Goal: Task Accomplishment & Management: Use online tool/utility

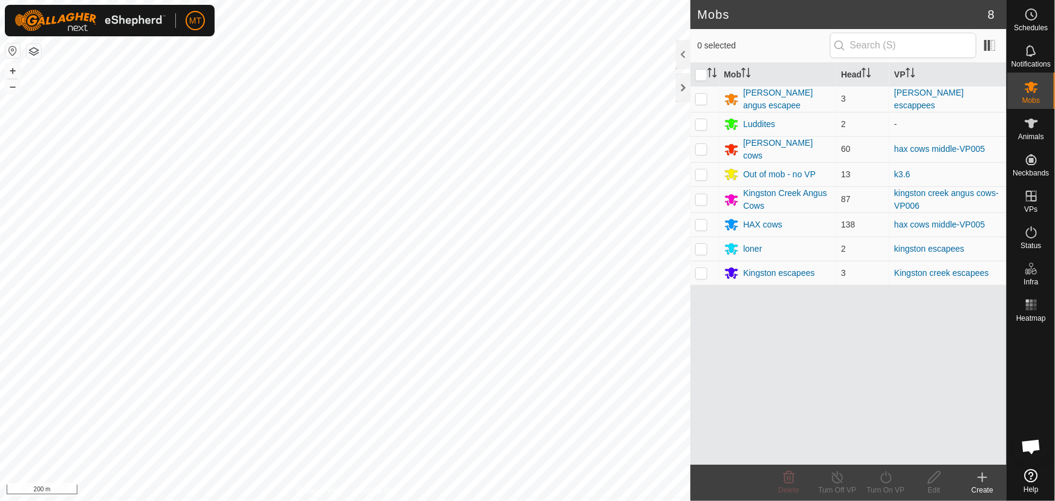
scroll to position [813, 0]
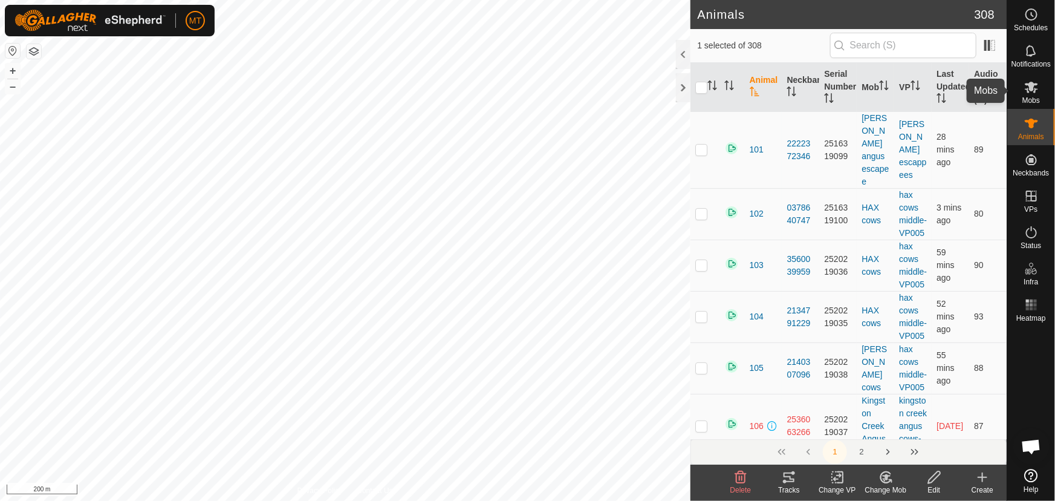
click at [1037, 92] on icon at bounding box center [1032, 87] width 15 height 15
click at [836, 477] on icon at bounding box center [837, 477] width 15 height 15
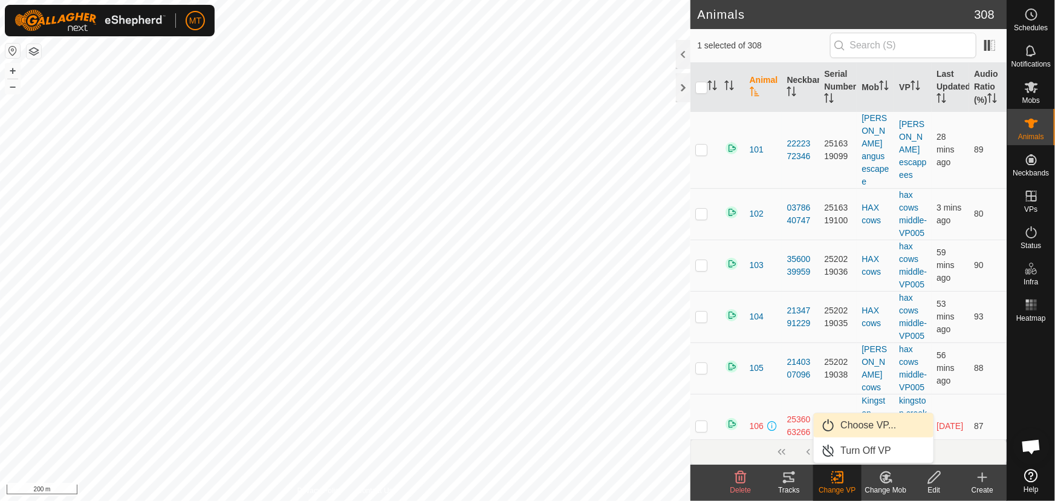
click at [861, 426] on link "Choose VP..." at bounding box center [874, 425] width 120 height 24
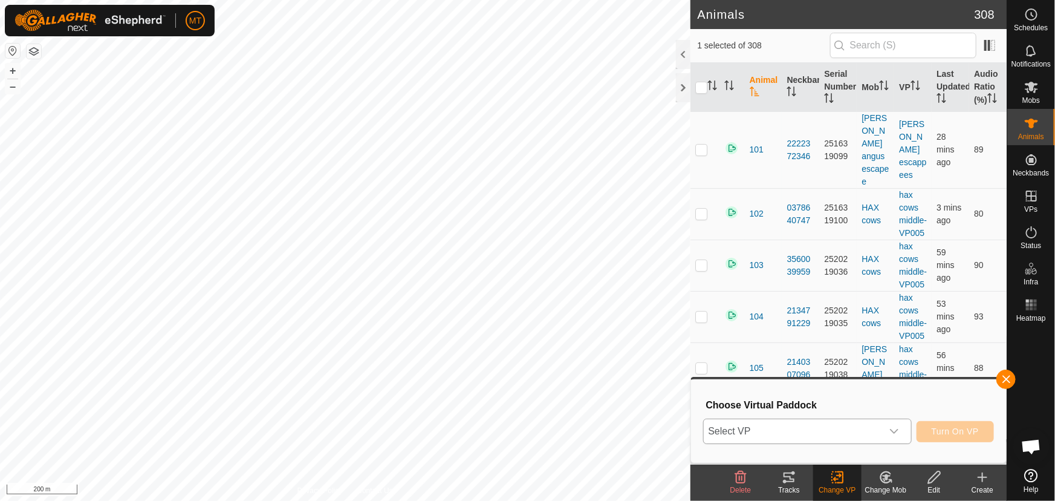
click at [836, 426] on span "Select VP" at bounding box center [793, 431] width 178 height 24
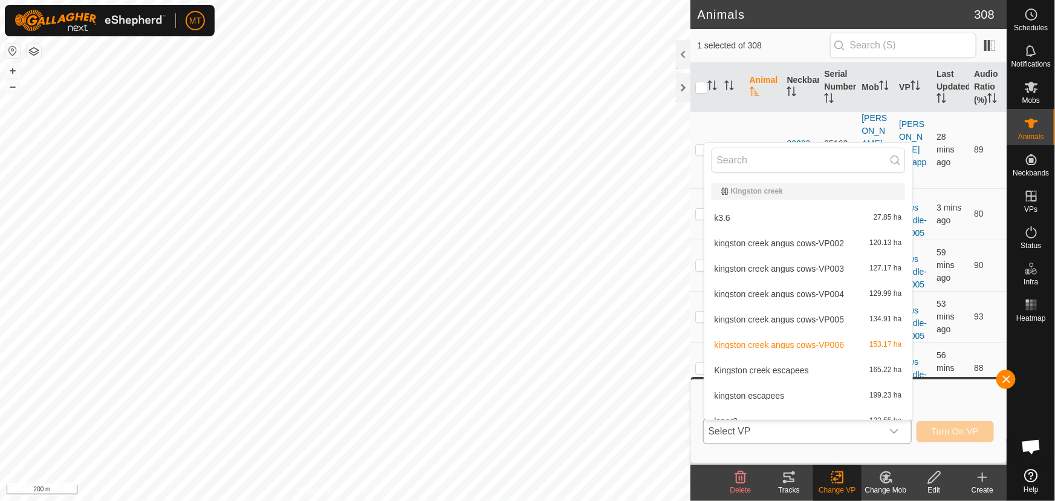
scroll to position [13, 0]
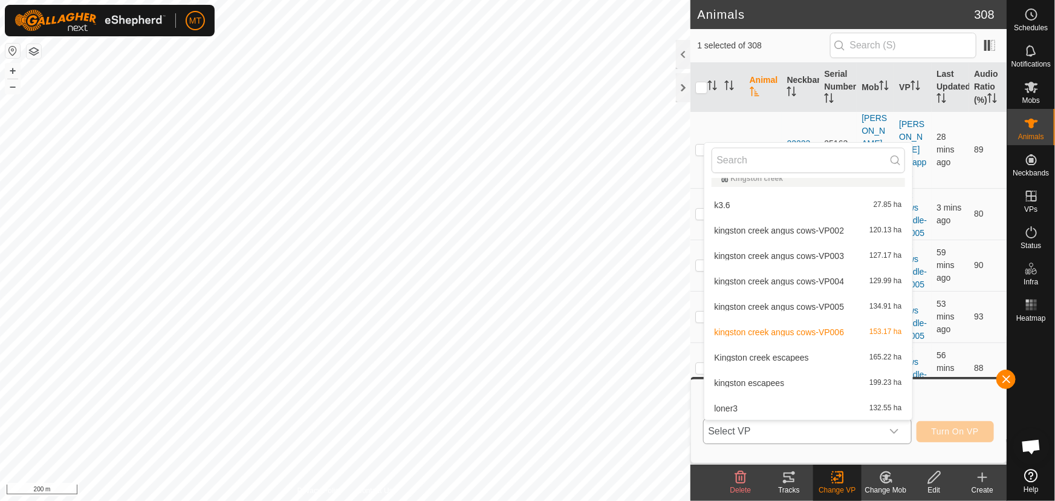
click at [761, 379] on span "kingston escapees" at bounding box center [750, 383] width 70 height 8
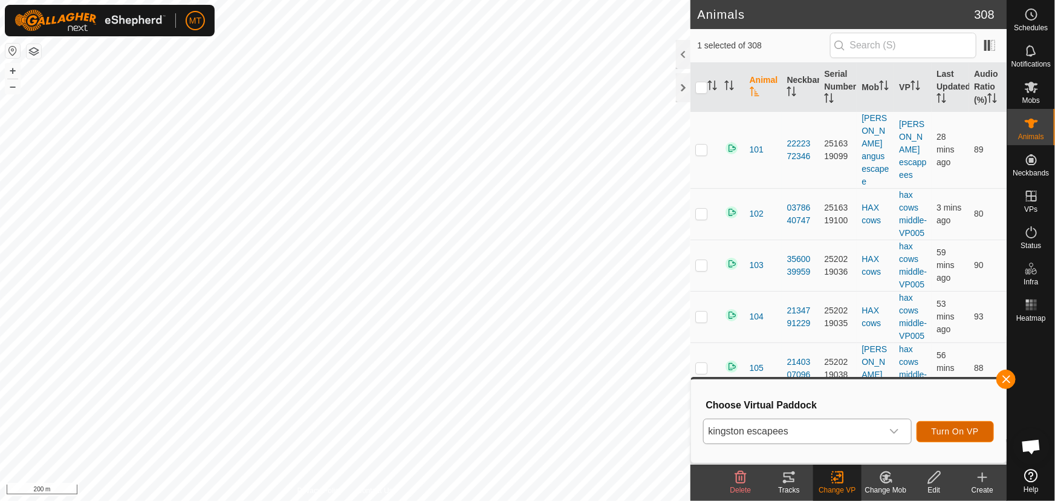
click at [961, 429] on span "Turn On VP" at bounding box center [955, 431] width 47 height 10
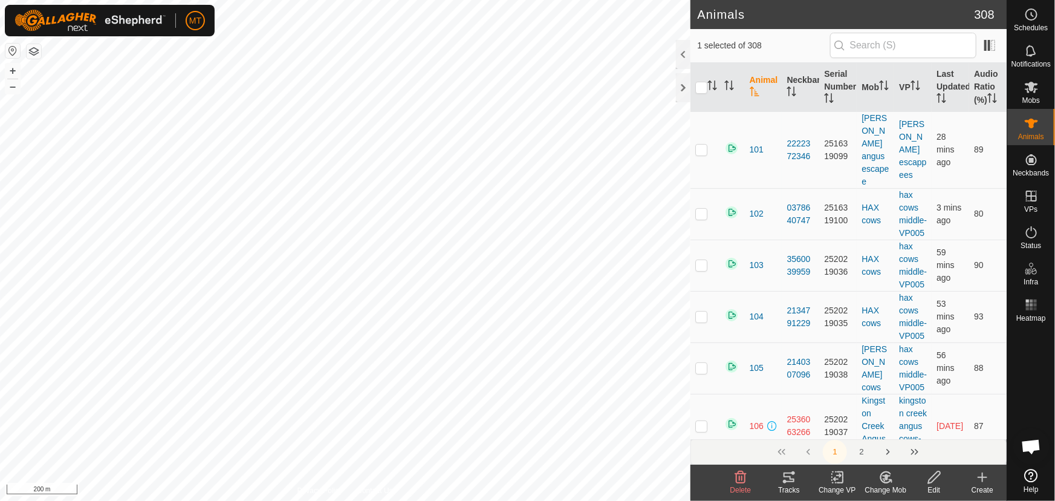
click at [889, 481] on icon at bounding box center [886, 477] width 10 height 11
click at [885, 428] on link "Choose Mob..." at bounding box center [922, 425] width 120 height 24
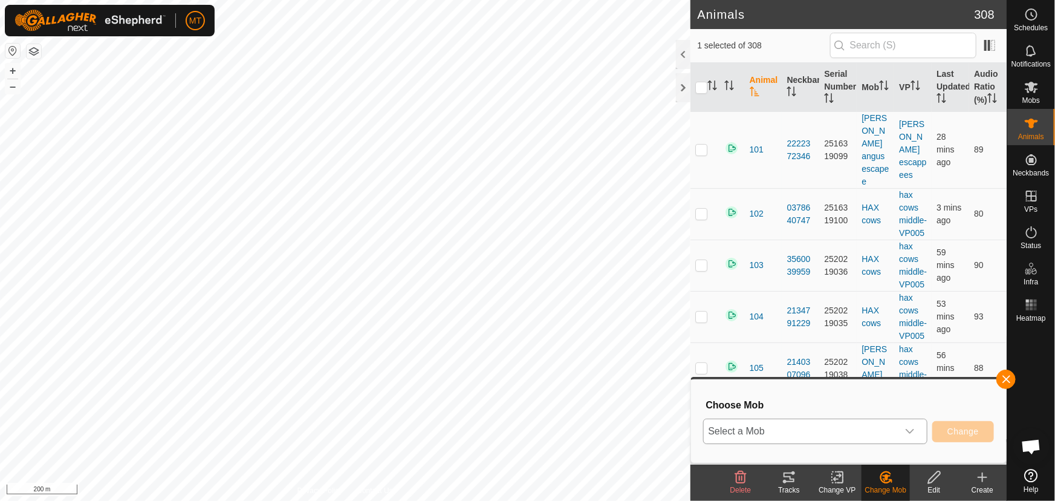
click at [789, 427] on span "Select a Mob" at bounding box center [801, 431] width 194 height 24
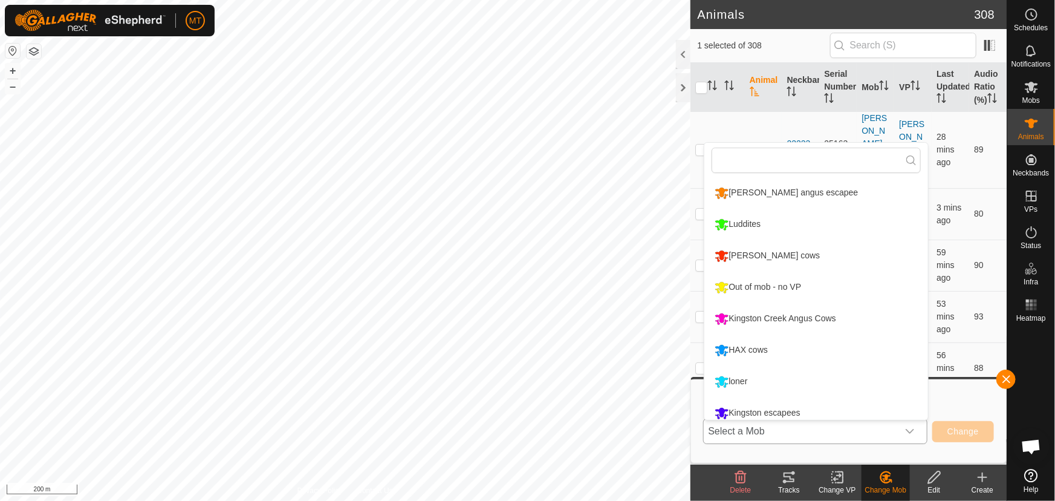
scroll to position [8, 0]
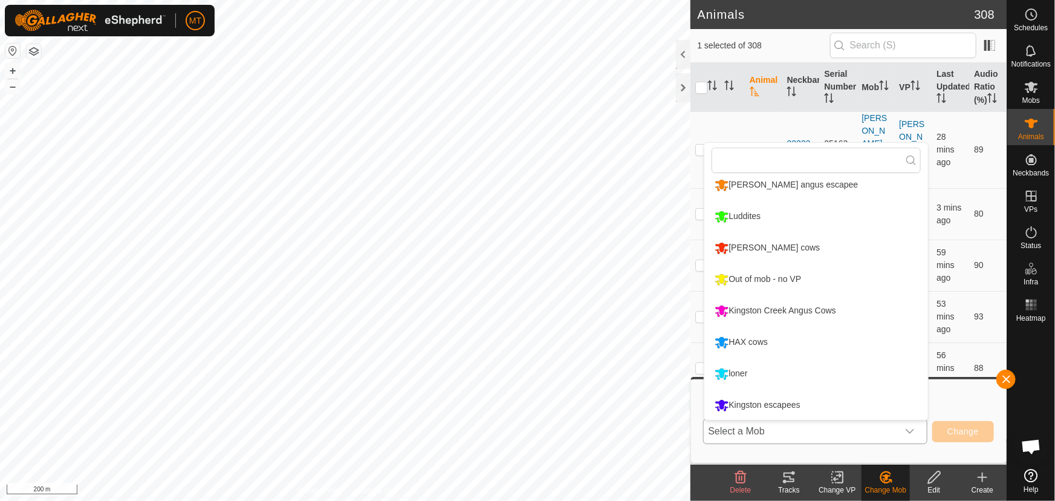
click at [749, 373] on li "loner" at bounding box center [817, 374] width 224 height 30
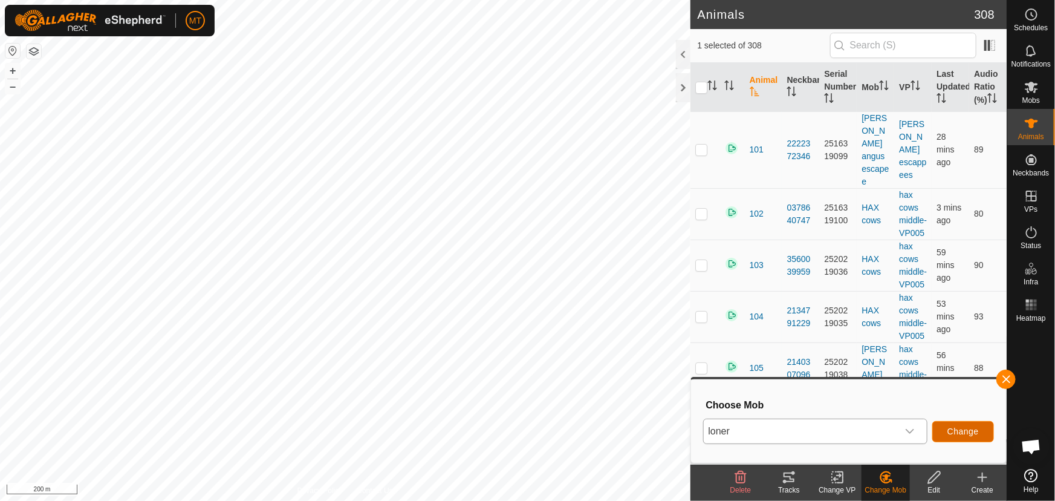
click at [944, 428] on button "Change" at bounding box center [964, 431] width 62 height 21
checkbox input "false"
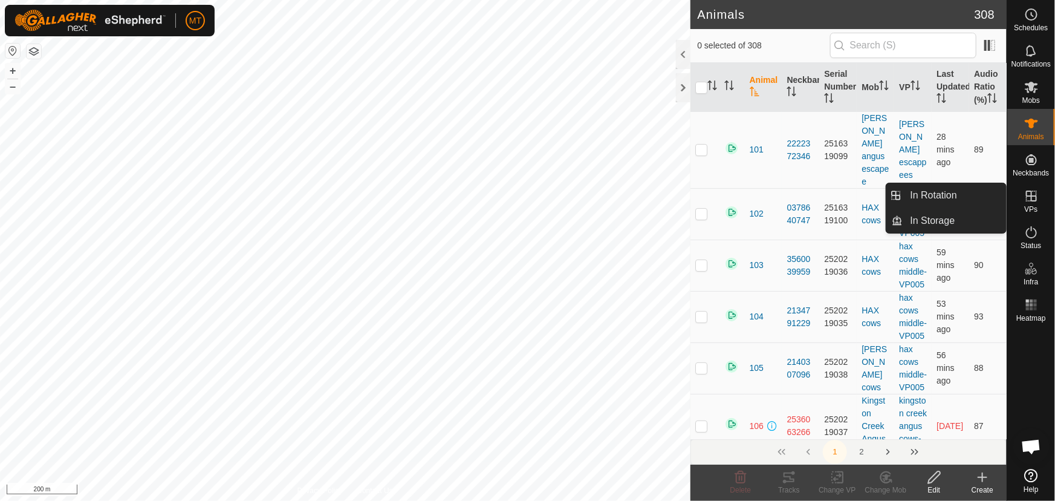
click at [1025, 206] on span "VPs" at bounding box center [1031, 209] width 13 height 7
drag, startPoint x: 1005, startPoint y: 202, endPoint x: 935, endPoint y: 194, distance: 70.1
click at [935, 194] on link "In Rotation" at bounding box center [955, 195] width 103 height 24
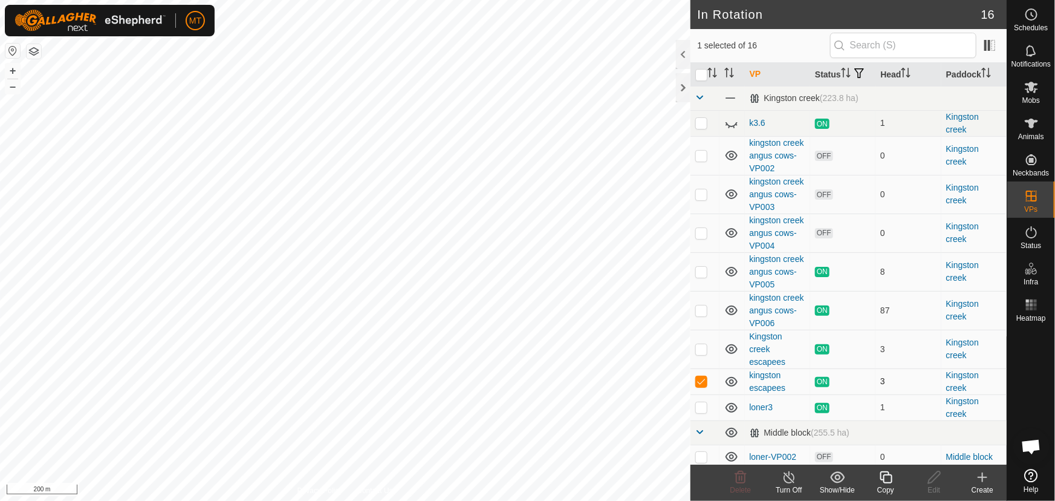
click at [702, 386] on p-checkbox at bounding box center [702, 381] width 12 height 10
checkbox input "false"
click at [702, 315] on p-checkbox at bounding box center [702, 310] width 12 height 10
checkbox input "true"
click at [884, 475] on icon at bounding box center [886, 477] width 12 height 12
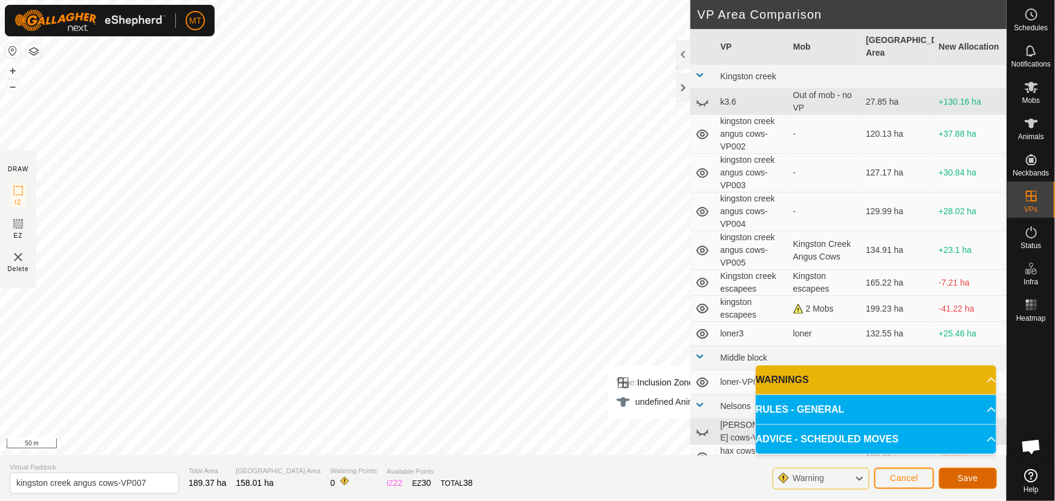
click at [956, 478] on button "Save" at bounding box center [968, 477] width 58 height 21
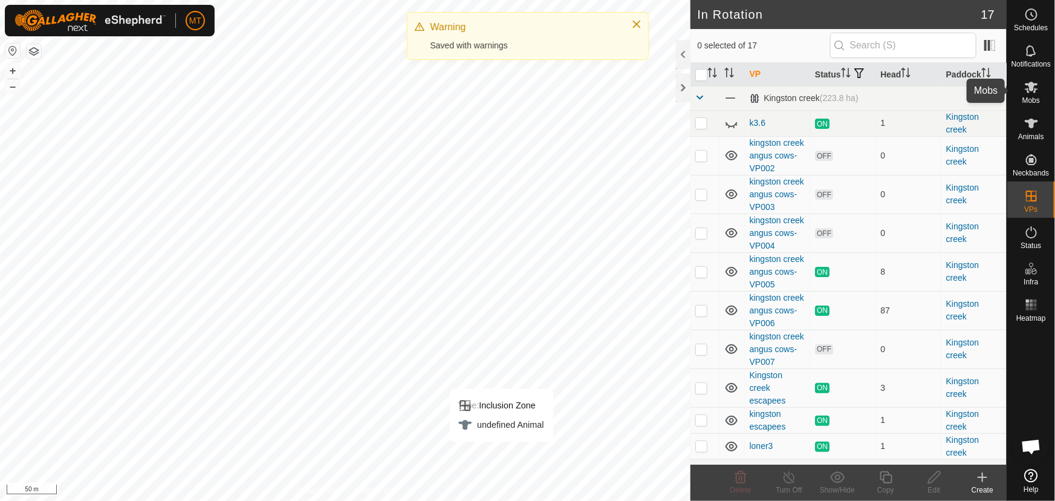
click at [1029, 91] on icon at bounding box center [1032, 87] width 15 height 15
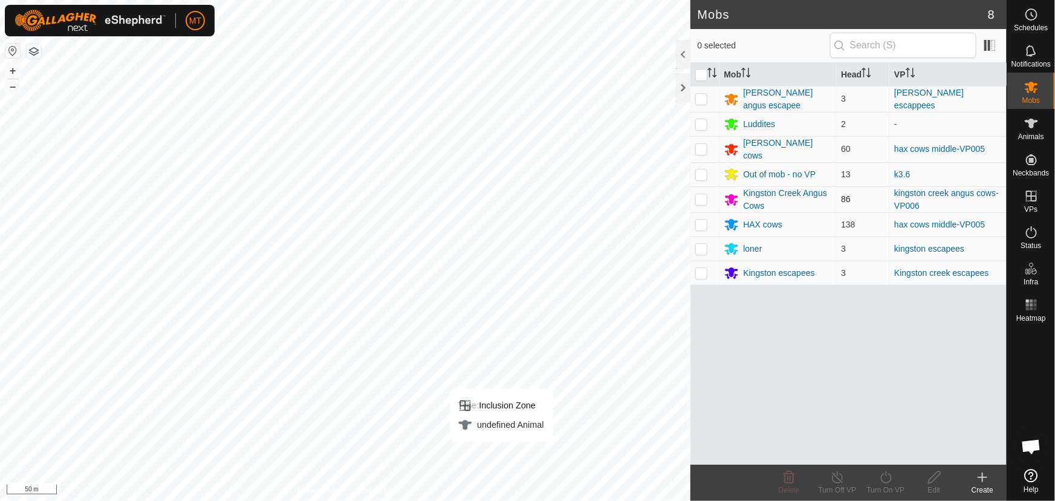
click at [699, 197] on p-checkbox at bounding box center [702, 199] width 12 height 10
checkbox input "true"
click at [881, 475] on icon at bounding box center [886, 477] width 15 height 15
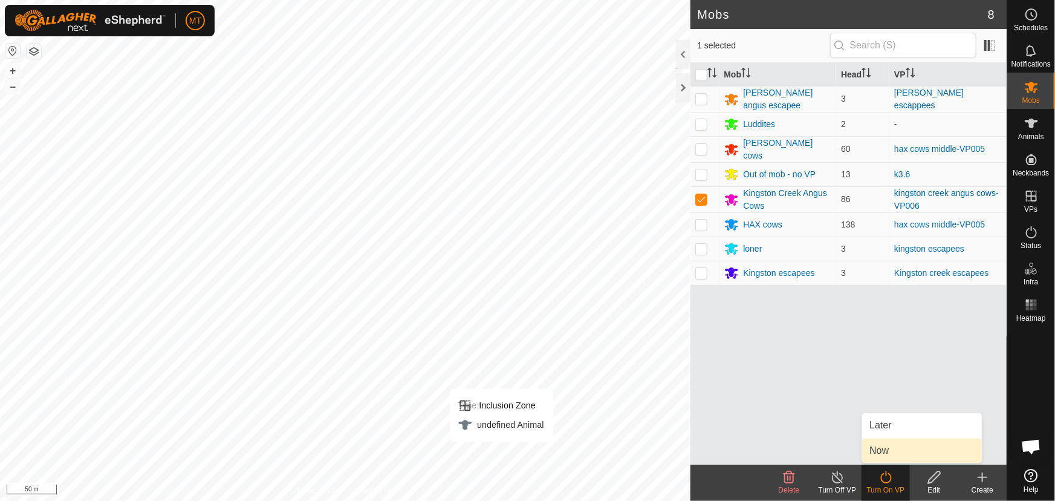
click at [884, 455] on link "Now" at bounding box center [922, 450] width 120 height 24
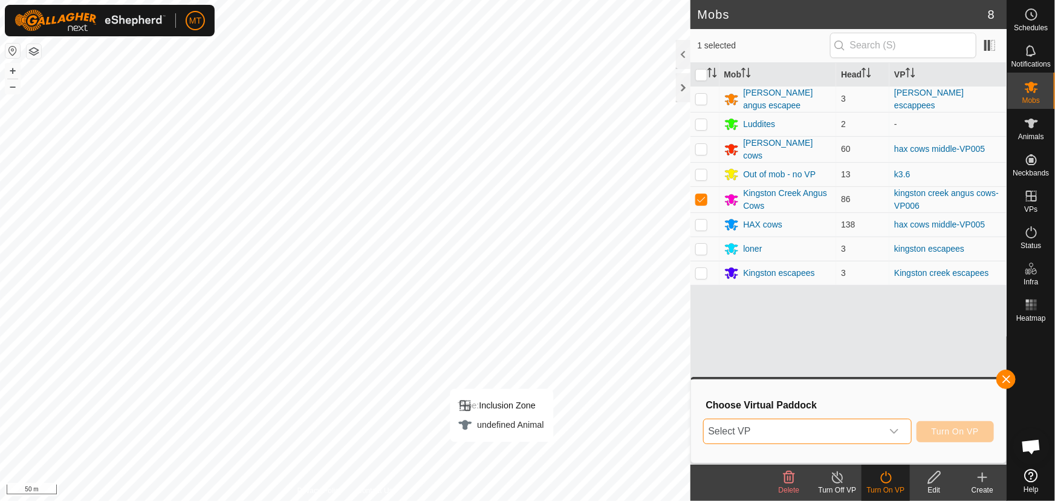
click at [812, 431] on span "Select VP" at bounding box center [793, 431] width 178 height 24
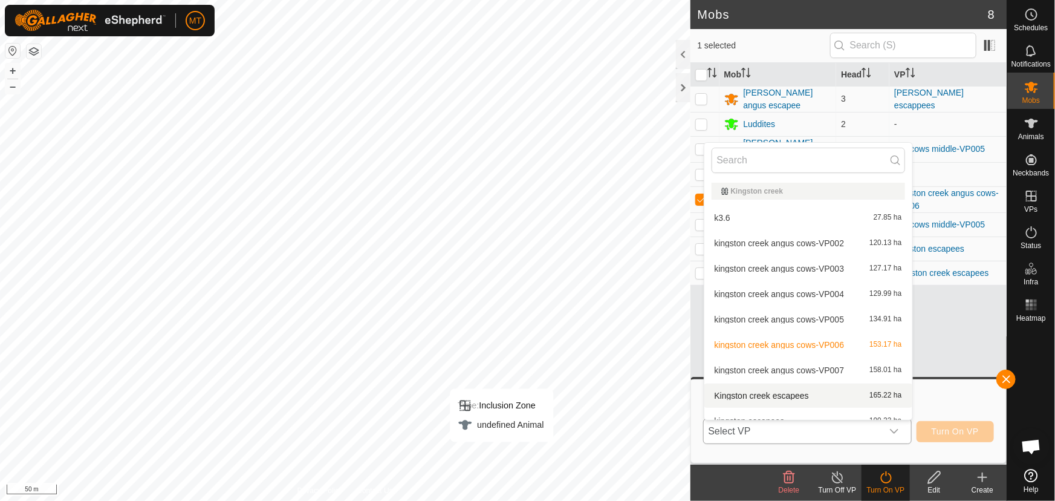
scroll to position [13, 0]
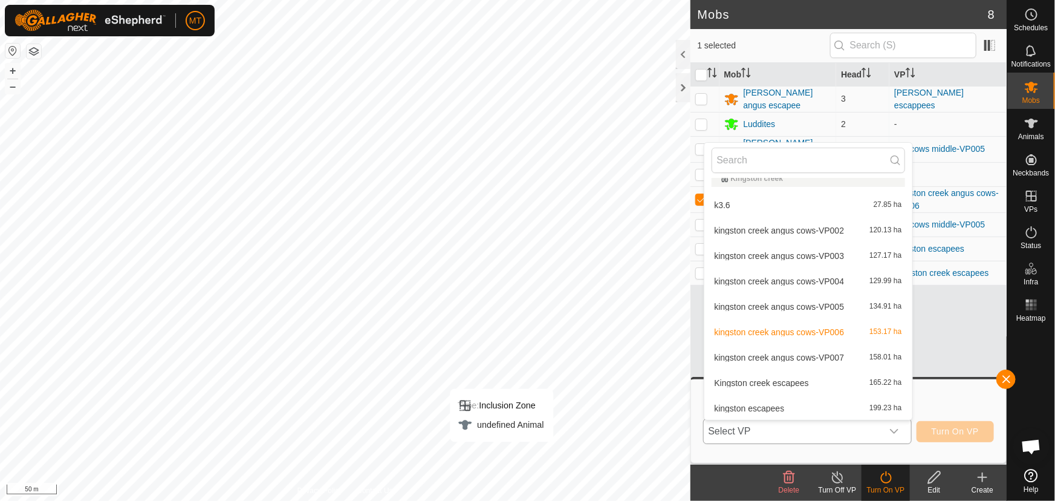
click at [783, 356] on li "kingston creek angus cows-VP007 158.01 ha" at bounding box center [809, 357] width 208 height 24
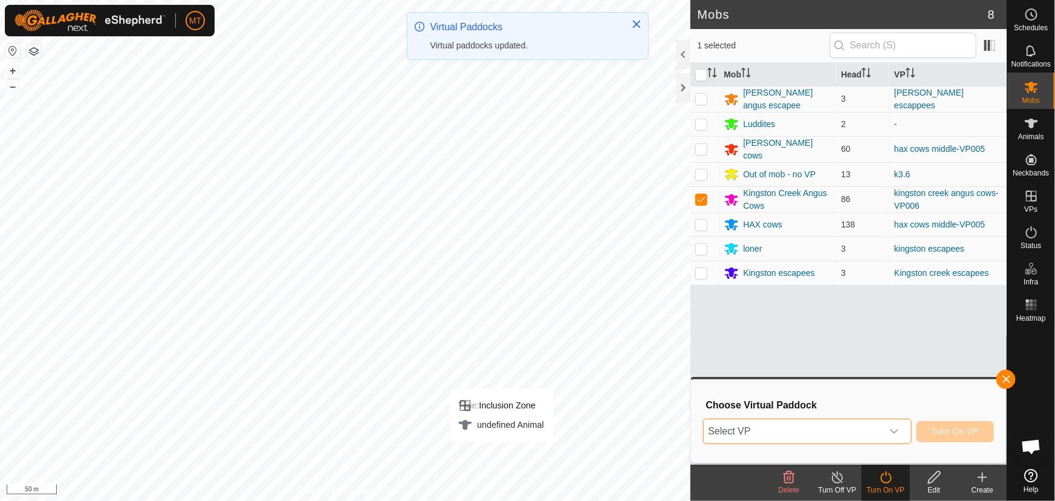
click at [879, 434] on span "Select VP" at bounding box center [793, 431] width 178 height 24
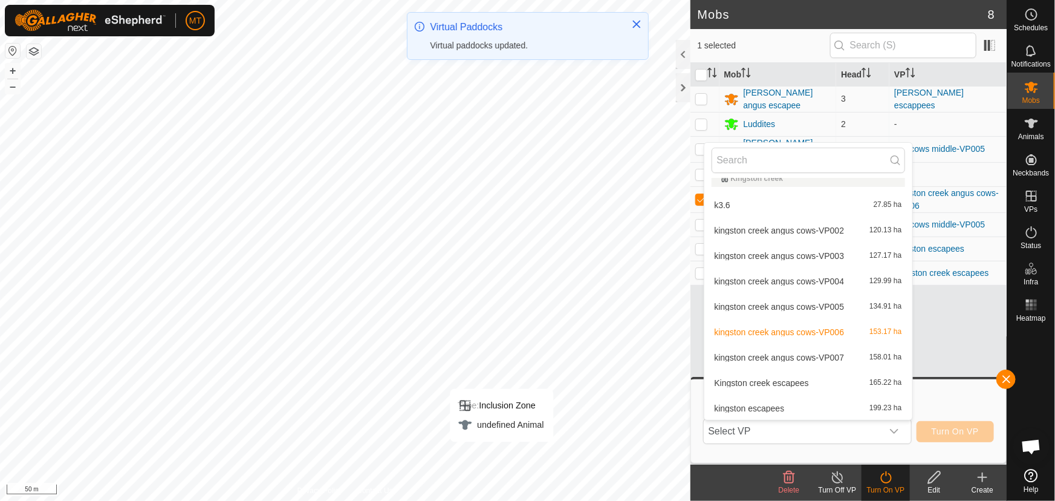
click at [826, 356] on li "kingston creek angus cows-VP007 158.01 ha" at bounding box center [809, 357] width 208 height 24
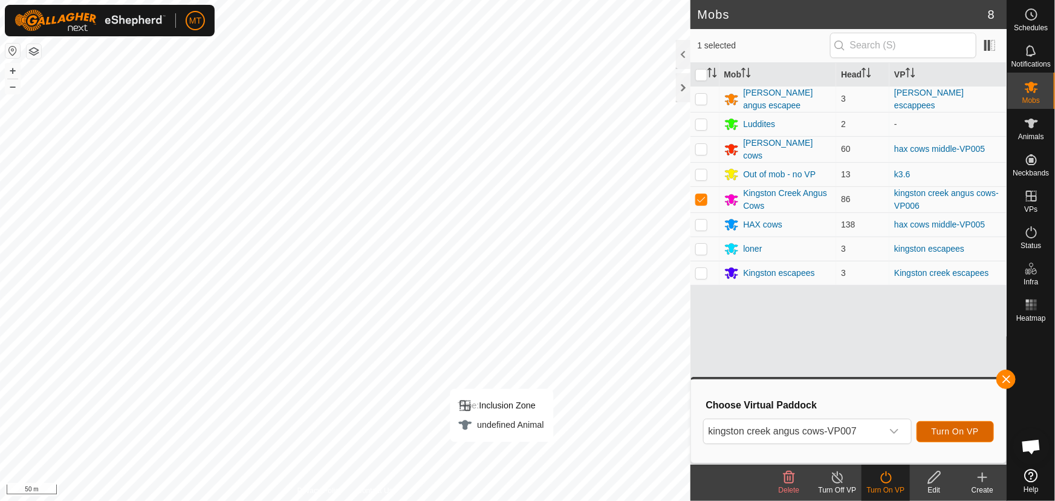
click at [938, 431] on span "Turn On VP" at bounding box center [955, 431] width 47 height 10
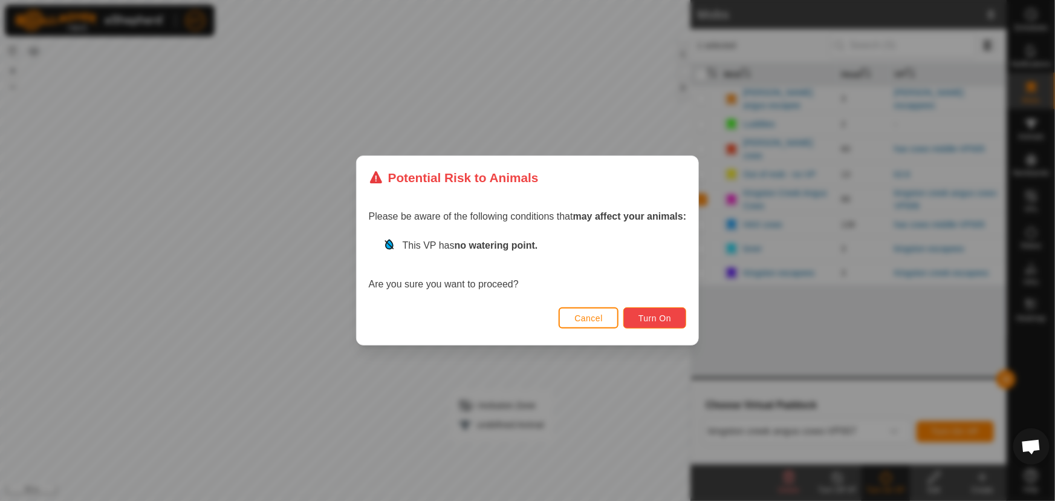
click at [653, 322] on span "Turn On" at bounding box center [655, 318] width 33 height 10
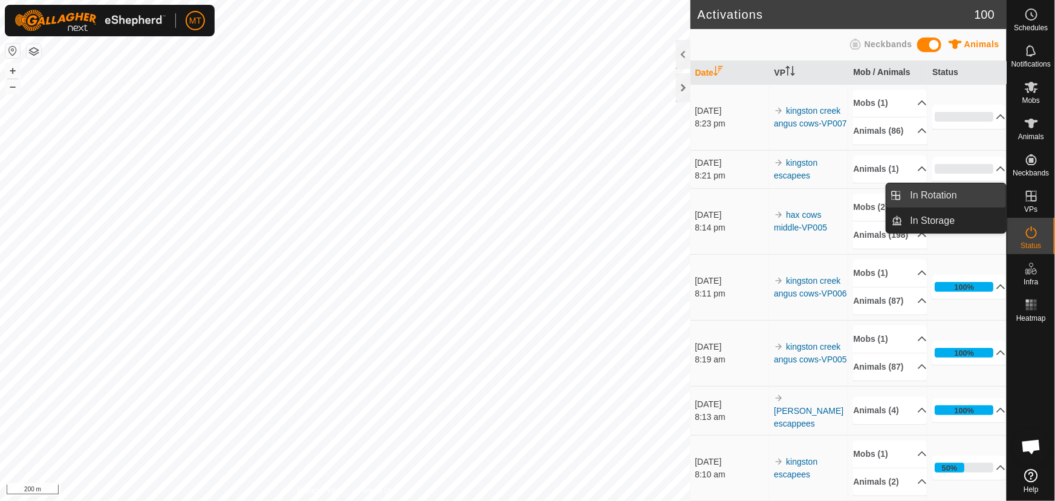
click at [937, 197] on link "In Rotation" at bounding box center [955, 195] width 103 height 24
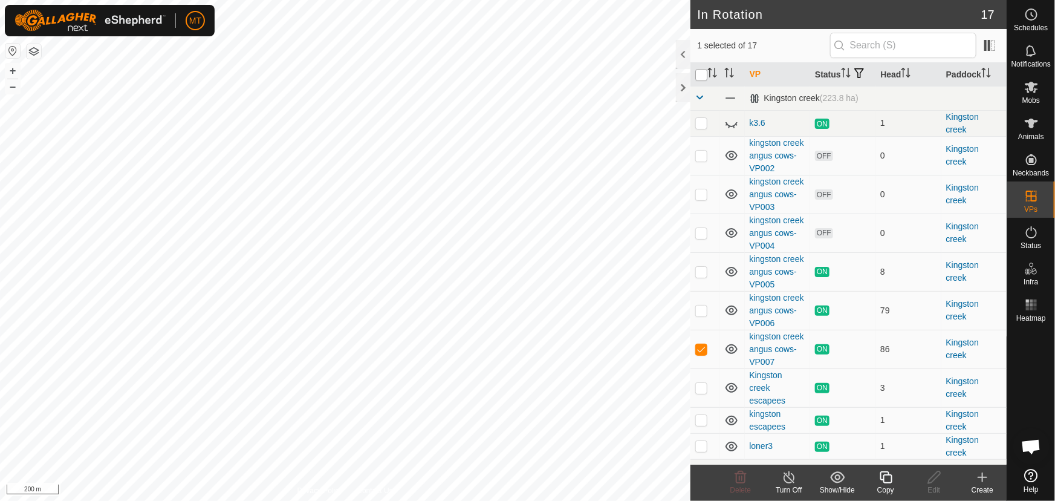
click at [702, 76] on input "checkbox" at bounding box center [702, 75] width 12 height 12
checkbox input "true"
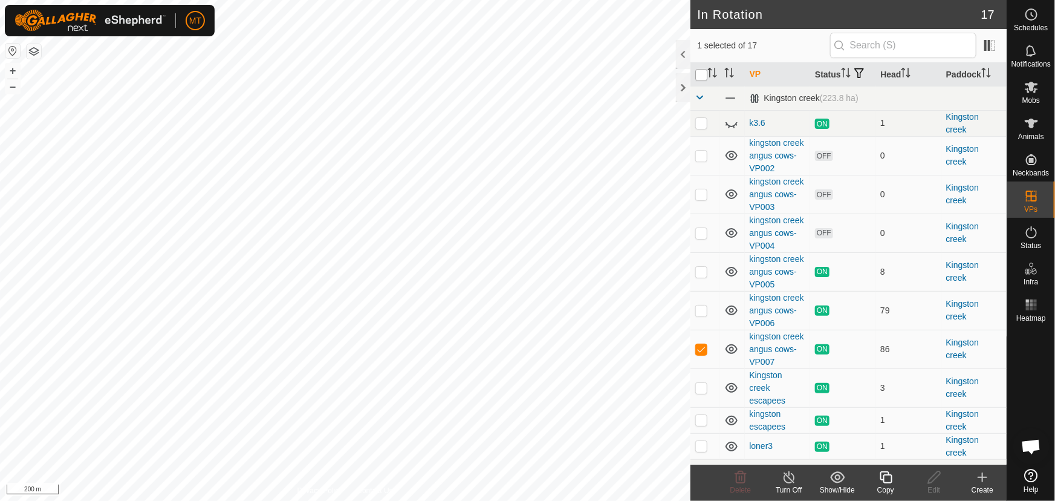
checkbox input "true"
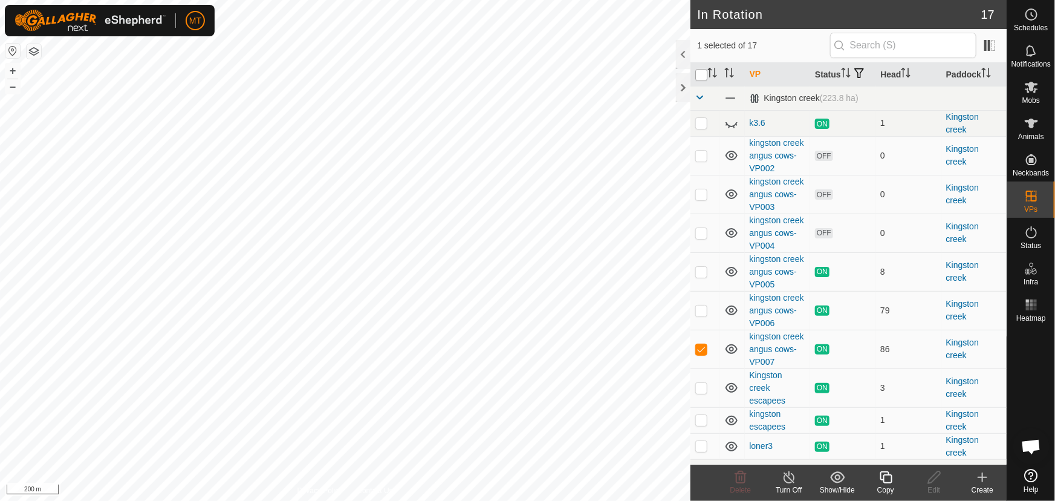
checkbox input "true"
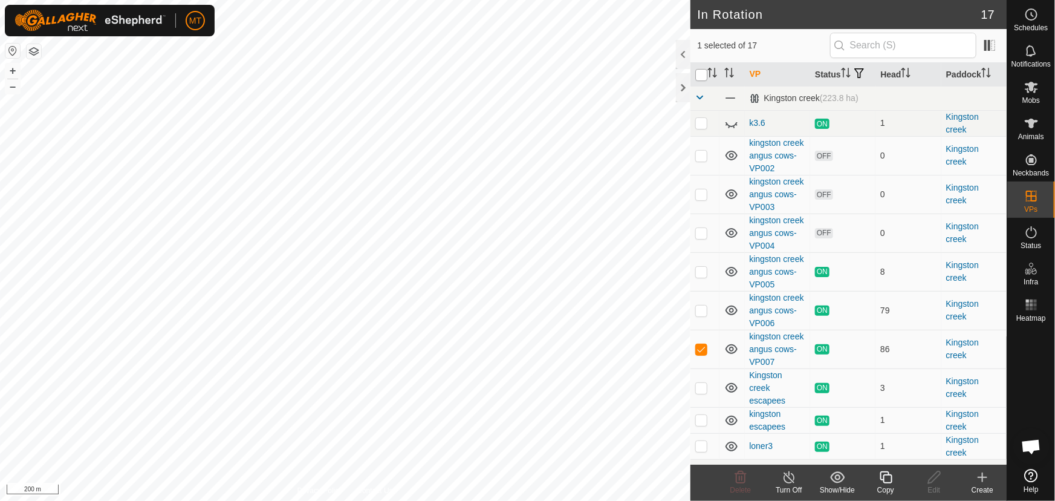
checkbox input "true"
click at [702, 75] on input "checkbox" at bounding box center [702, 75] width 12 height 12
checkbox input "false"
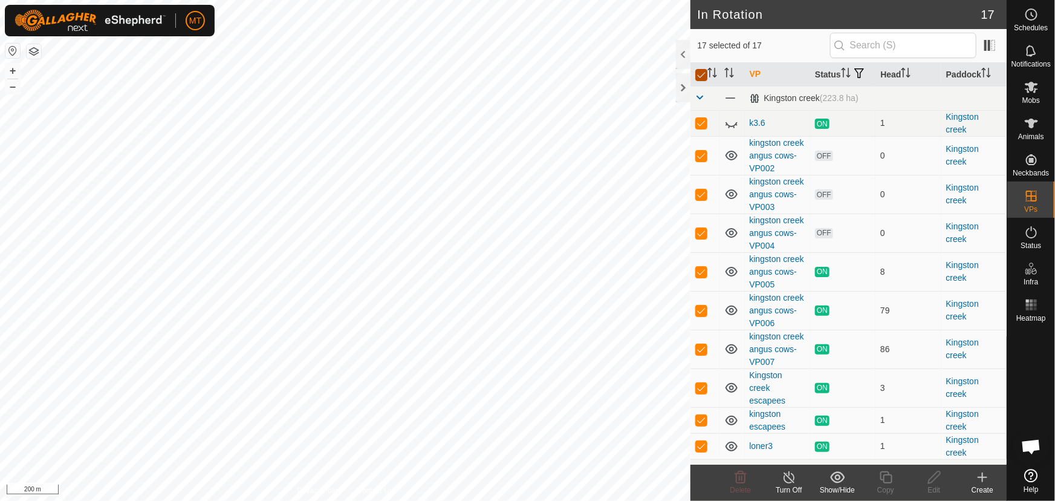
checkbox input "false"
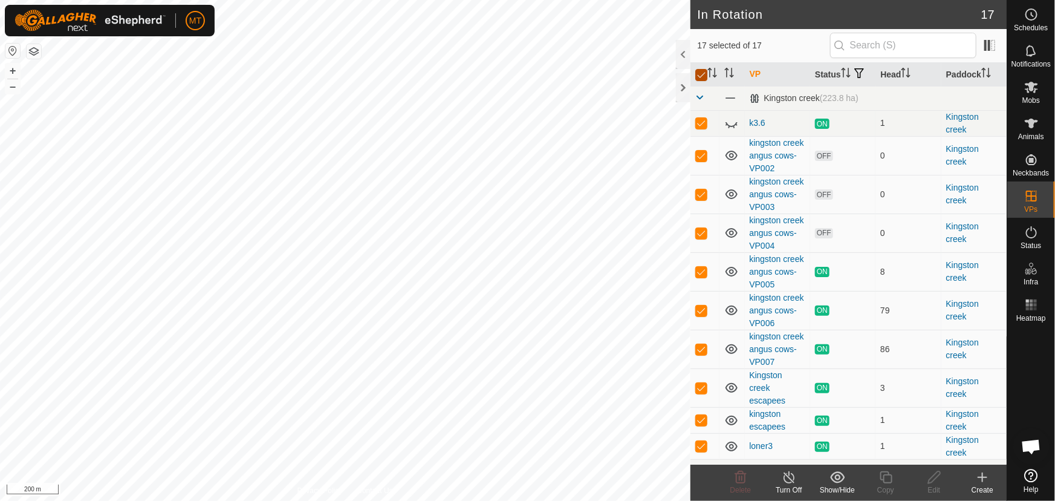
checkbox input "false"
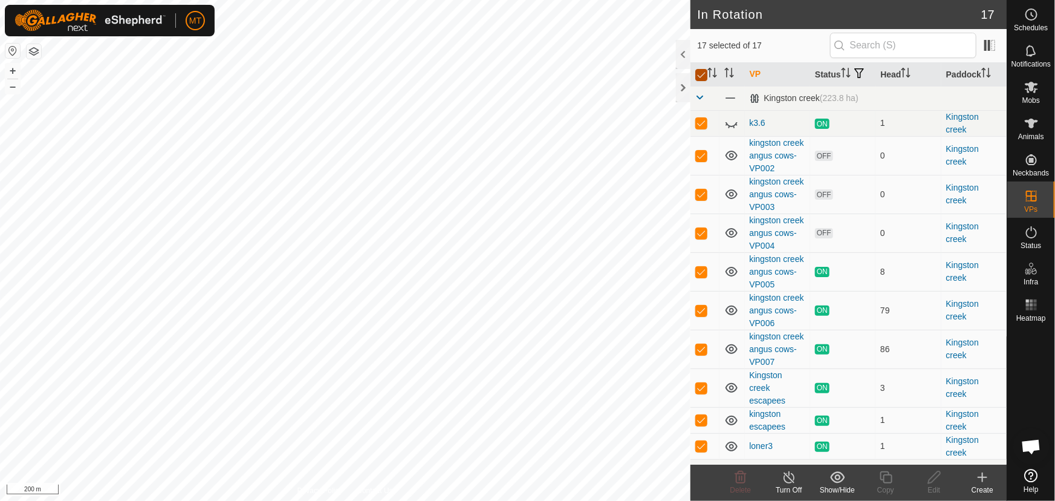
checkbox input "false"
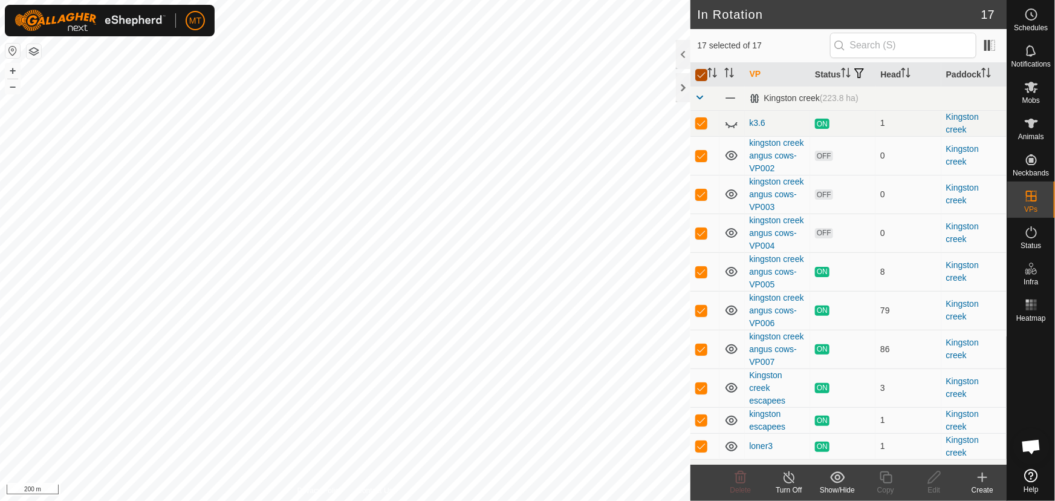
checkbox input "false"
checkbox input "true"
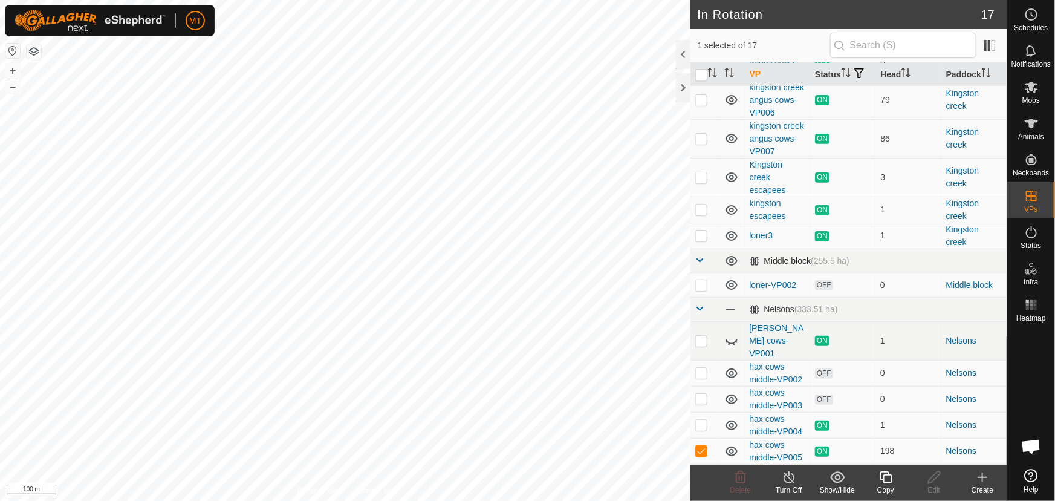
scroll to position [220, 0]
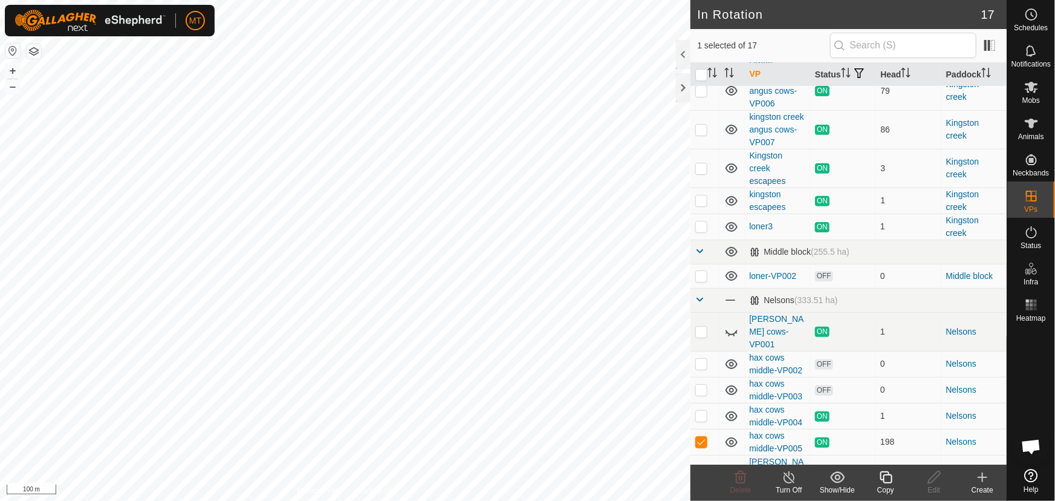
click at [884, 478] on icon at bounding box center [886, 477] width 12 height 12
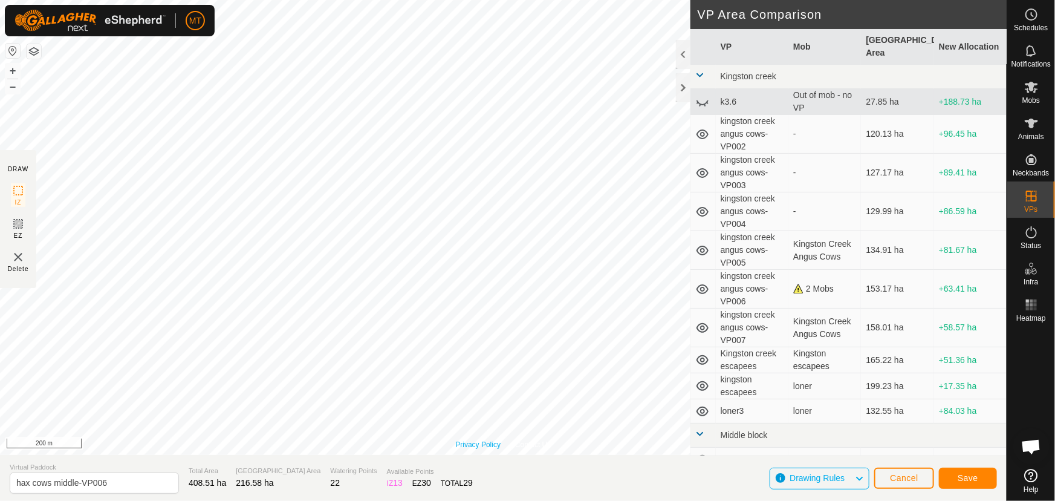
click at [500, 441] on div "Privacy Policy Contact Us Type: Inclusion Zone undefined Animal + – ⇧ i 200 m" at bounding box center [503, 227] width 1007 height 455
click at [420, 496] on div "Privacy Policy Contact Us Type: Inclusion Zone undefined Animal + – ⇧ i 200 m D…" at bounding box center [503, 250] width 1007 height 501
click at [958, 477] on span "Save" at bounding box center [968, 478] width 21 height 10
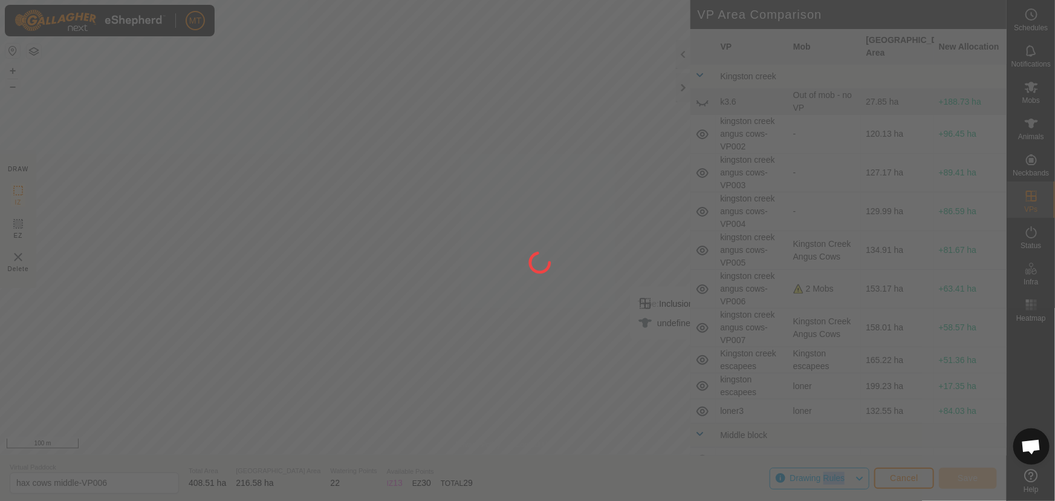
click at [957, 477] on div at bounding box center [527, 250] width 1055 height 501
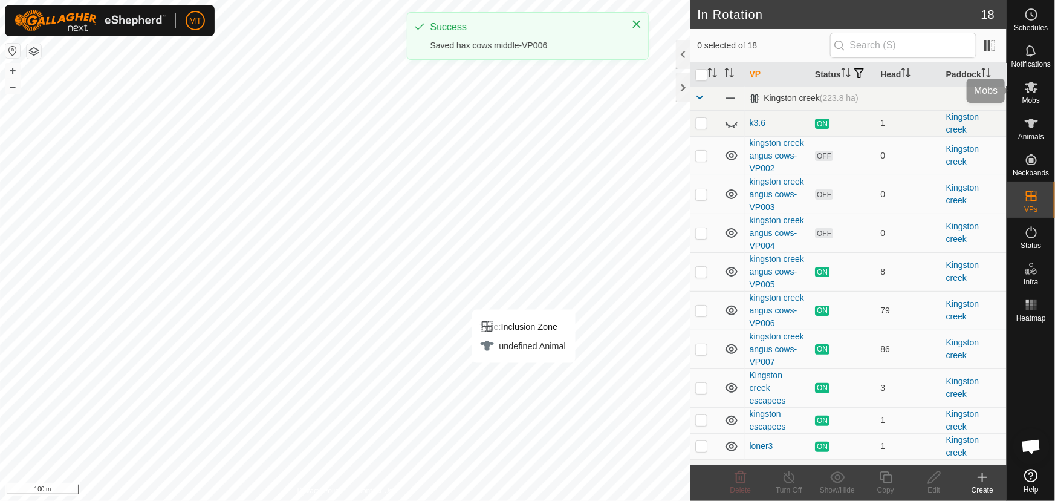
click at [1030, 91] on icon at bounding box center [1032, 87] width 15 height 15
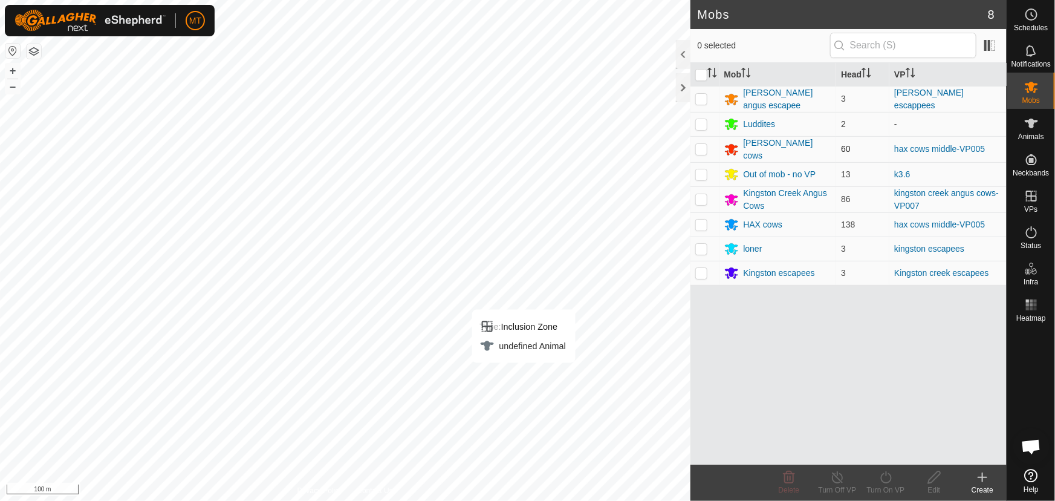
click at [705, 145] on p-checkbox at bounding box center [702, 149] width 12 height 10
checkbox input "true"
click at [701, 223] on p-checkbox at bounding box center [702, 225] width 12 height 10
checkbox input "true"
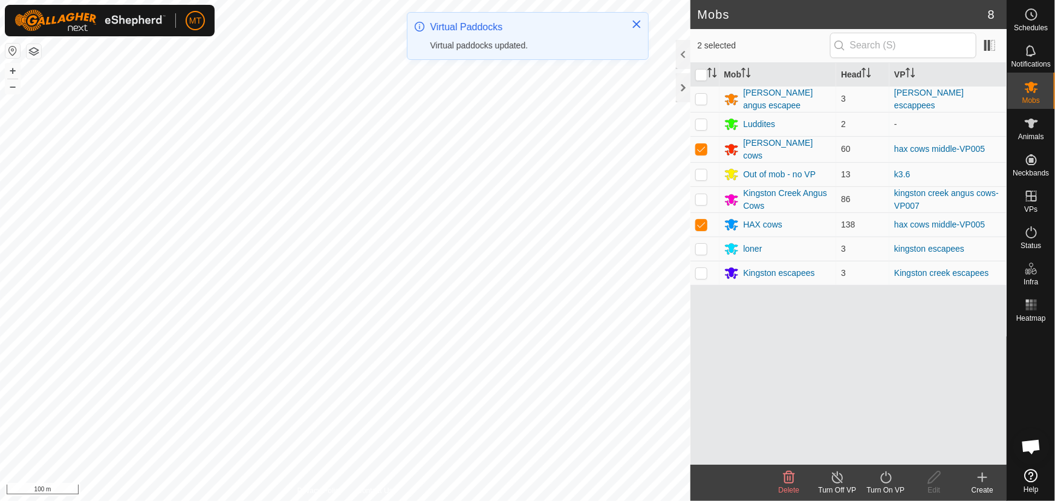
click at [882, 477] on icon at bounding box center [886, 477] width 11 height 12
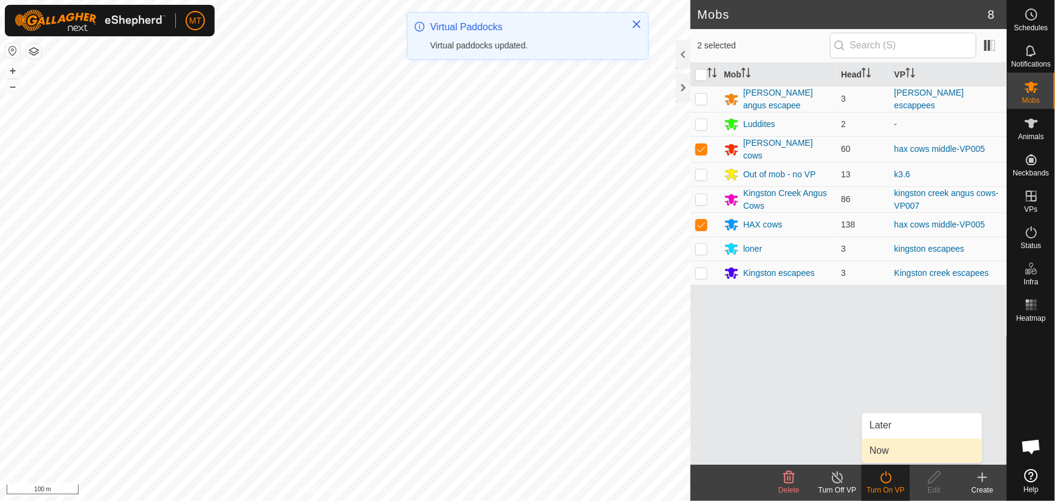
click at [884, 454] on link "Now" at bounding box center [922, 450] width 120 height 24
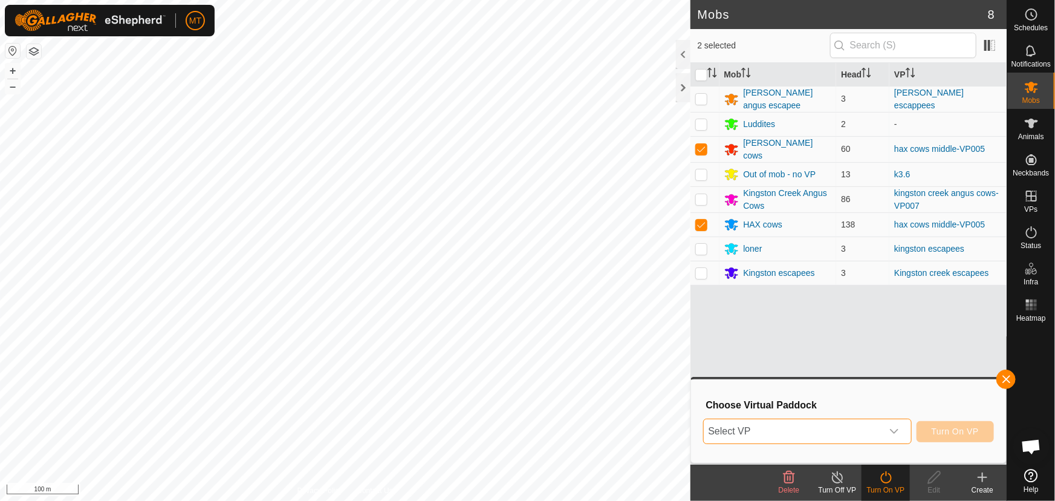
click at [858, 429] on span "Select VP" at bounding box center [793, 431] width 178 height 24
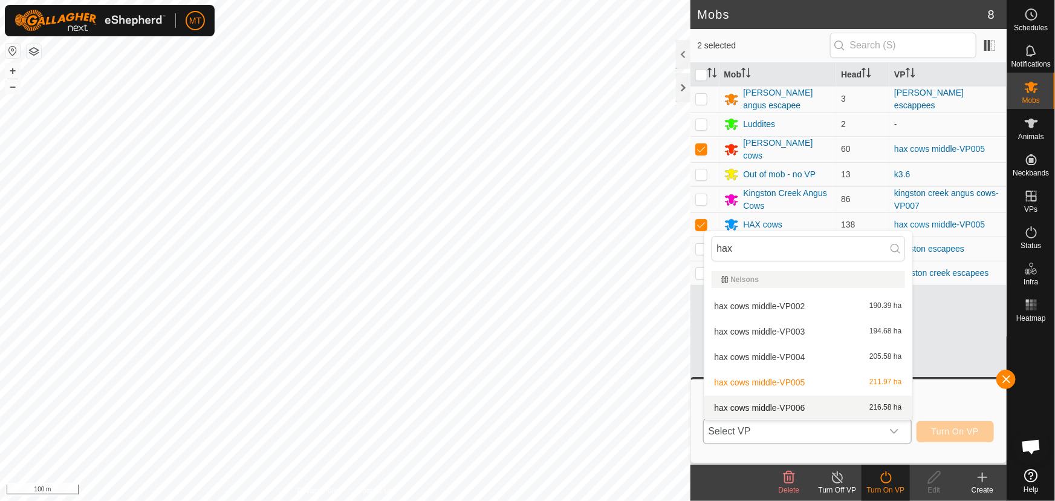
type input "hax"
click at [797, 407] on li "hax cows middle-VP006 216.58 ha" at bounding box center [809, 408] width 208 height 24
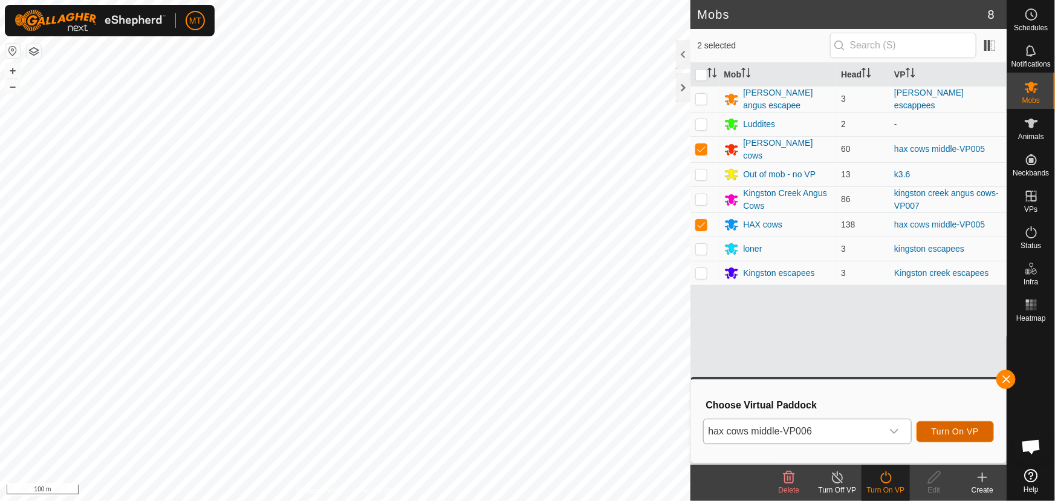
click at [946, 435] on span "Turn On VP" at bounding box center [955, 431] width 47 height 10
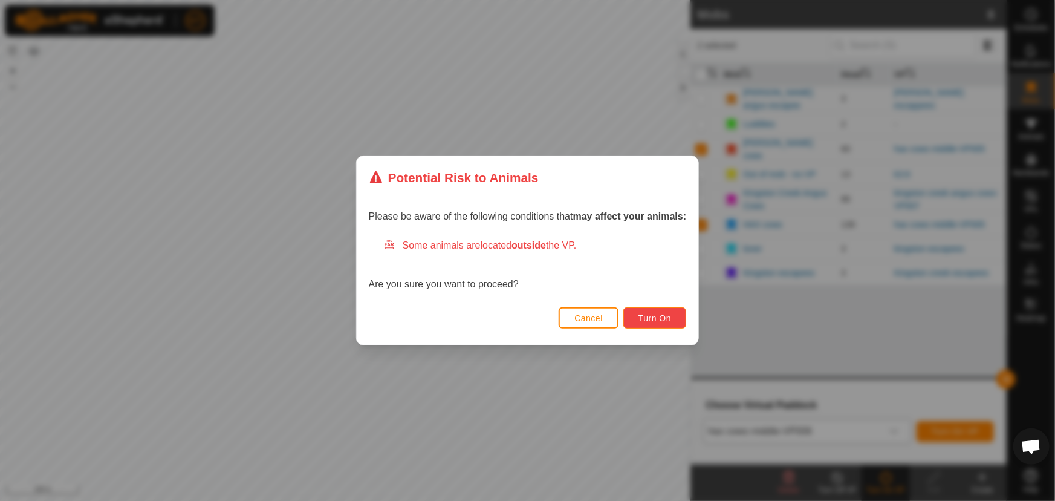
click at [641, 319] on span "Turn On" at bounding box center [655, 318] width 33 height 10
